Goal: Transaction & Acquisition: Purchase product/service

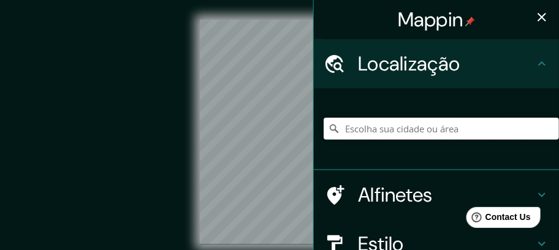
click at [356, 127] on input "Escolha sua cidade ou área" at bounding box center [440, 129] width 235 height 22
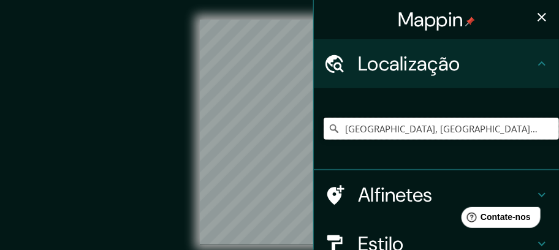
type input "[GEOGRAPHIC_DATA], [GEOGRAPHIC_DATA], [GEOGRAPHIC_DATA]"
click at [419, 60] on font "Localização" at bounding box center [409, 64] width 102 height 26
click at [409, 64] on font "Localização" at bounding box center [409, 64] width 102 height 26
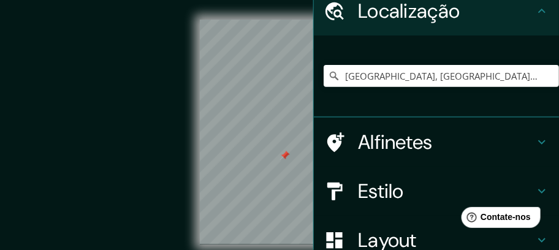
scroll to position [123, 0]
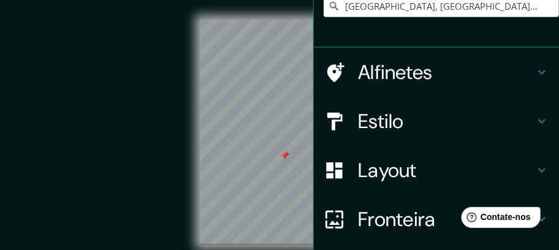
click at [377, 115] on font "Estilo" at bounding box center [381, 121] width 46 height 26
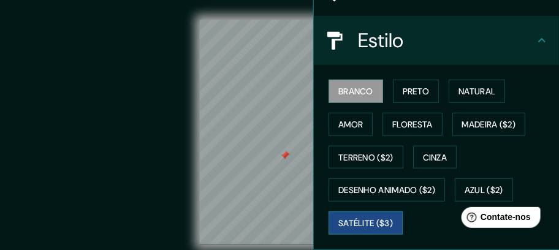
click at [368, 217] on font "Satélite ($3)" at bounding box center [365, 222] width 55 height 11
click at [323, 37] on icon at bounding box center [333, 40] width 21 height 21
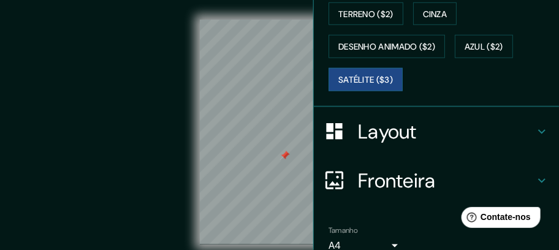
scroll to position [279, 0]
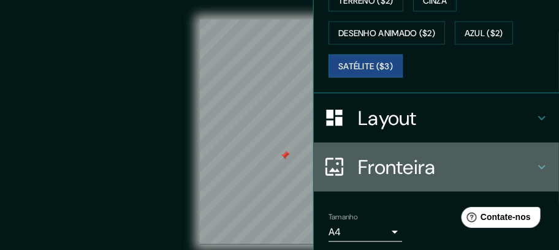
click at [391, 165] on font "Fronteira" at bounding box center [397, 167] width 78 height 26
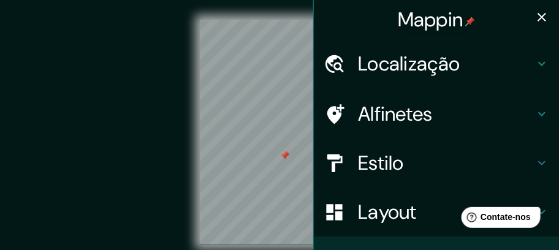
scroll to position [54, 0]
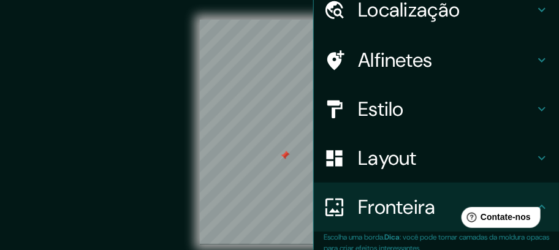
click at [526, 104] on div "Estilo" at bounding box center [436, 109] width 245 height 49
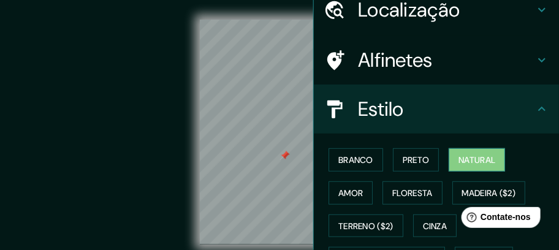
click at [467, 159] on font "Natural" at bounding box center [476, 159] width 37 height 11
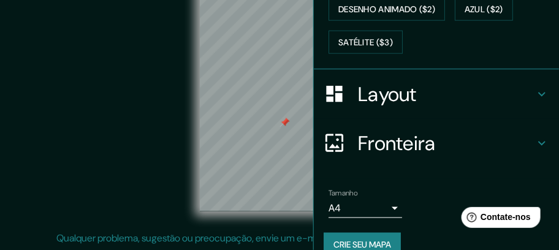
scroll to position [320, 0]
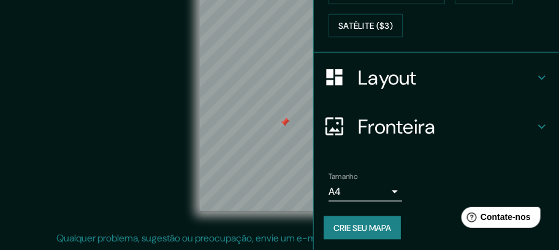
click at [352, 224] on font "Crie seu mapa" at bounding box center [362, 227] width 58 height 11
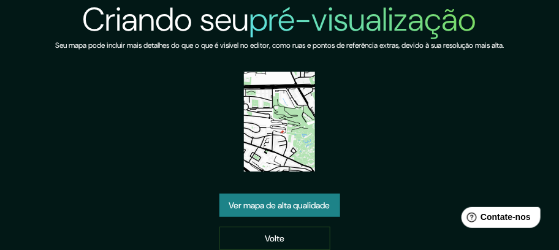
click at [295, 206] on font "Ver mapa de alta qualidade" at bounding box center [279, 205] width 101 height 11
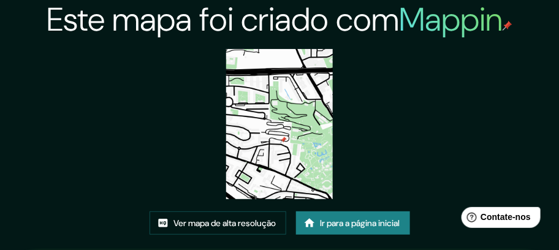
click at [292, 162] on img at bounding box center [279, 124] width 106 height 150
click at [283, 158] on img at bounding box center [279, 124] width 106 height 150
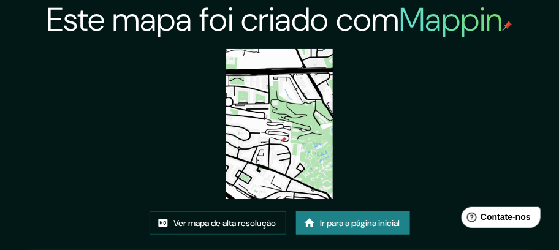
click at [314, 151] on img at bounding box center [279, 124] width 106 height 150
click at [349, 216] on font "Ir para a página inicial" at bounding box center [360, 223] width 80 height 16
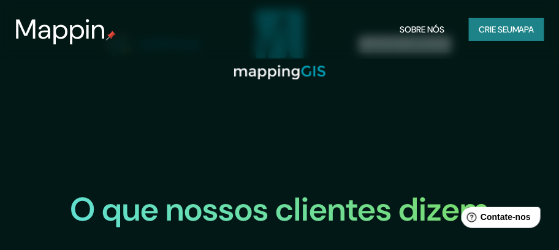
scroll to position [1530, 0]
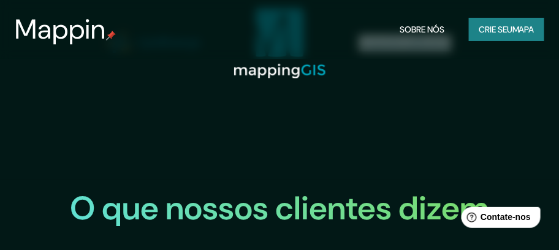
click at [281, 79] on img at bounding box center [279, 43] width 92 height 71
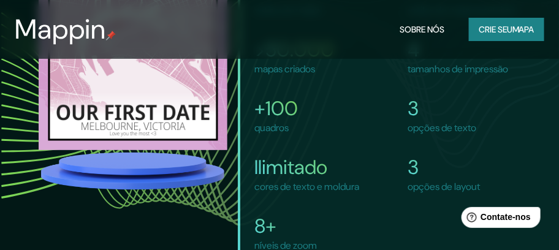
scroll to position [1040, 0]
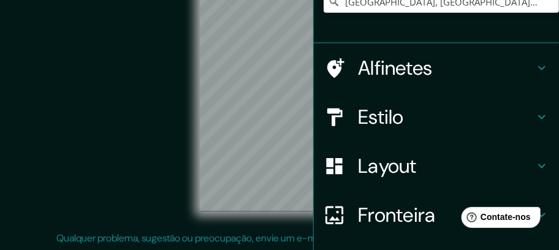
scroll to position [130, 0]
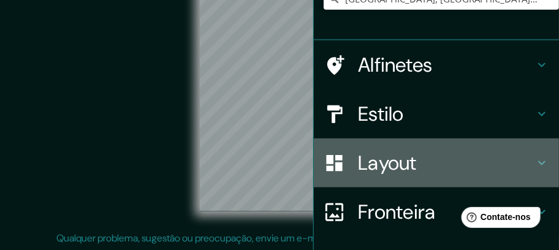
click at [377, 167] on font "Layout" at bounding box center [387, 163] width 59 height 26
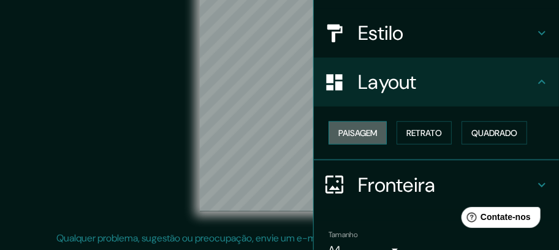
click at [345, 132] on font "Paisagem" at bounding box center [357, 132] width 39 height 11
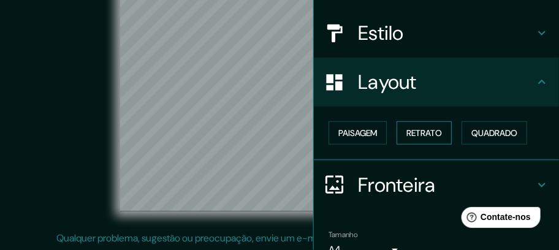
click at [415, 127] on font "Retrato" at bounding box center [424, 132] width 36 height 11
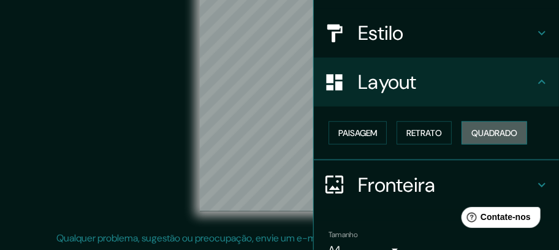
click at [485, 128] on font "Quadrado" at bounding box center [494, 132] width 46 height 11
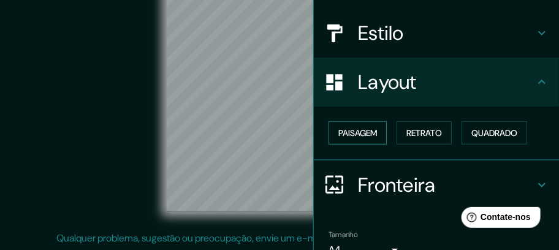
click at [347, 134] on font "Paisagem" at bounding box center [357, 132] width 39 height 11
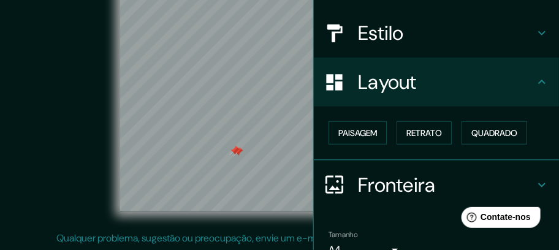
scroll to position [190, 0]
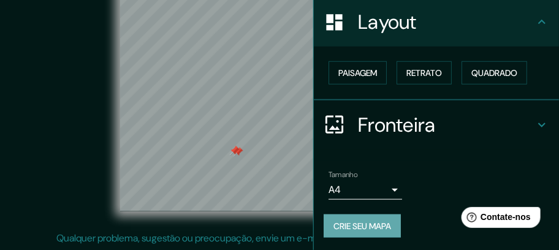
click at [361, 223] on font "Crie seu mapa" at bounding box center [362, 226] width 58 height 11
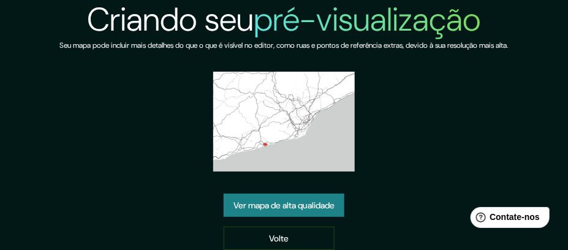
click at [295, 200] on font "Ver mapa de alta qualidade" at bounding box center [283, 205] width 101 height 11
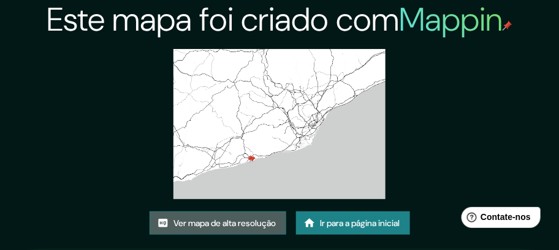
click at [219, 217] on font "Ver mapa de alta resolução" at bounding box center [225, 222] width 102 height 11
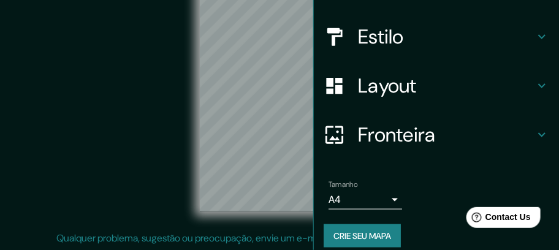
scroll to position [217, 0]
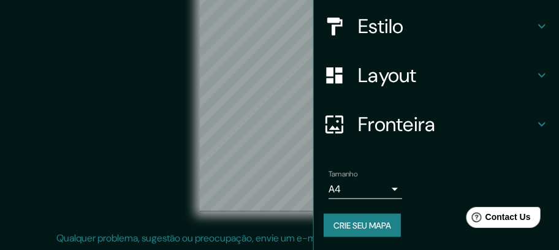
click at [364, 221] on font "Crie seu mapa" at bounding box center [362, 225] width 58 height 11
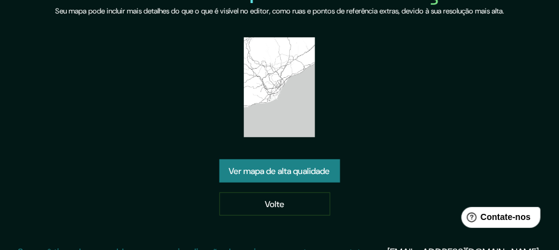
scroll to position [53, 0]
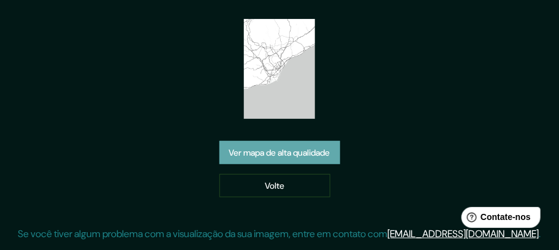
click at [269, 149] on font "Ver mapa de alta qualidade" at bounding box center [279, 152] width 101 height 11
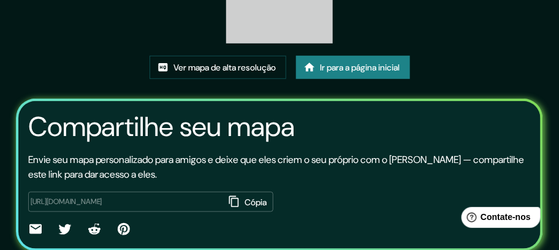
scroll to position [138, 0]
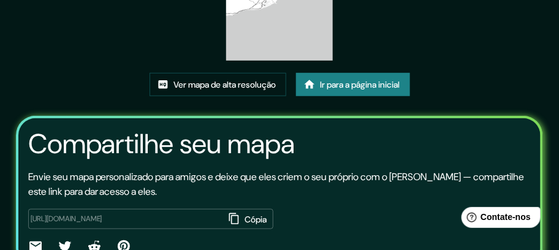
click at [348, 86] on font "Ir para a página inicial" at bounding box center [360, 84] width 80 height 11
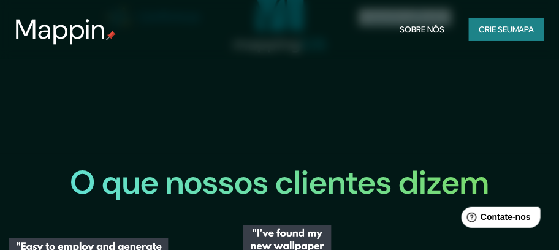
scroll to position [1556, 0]
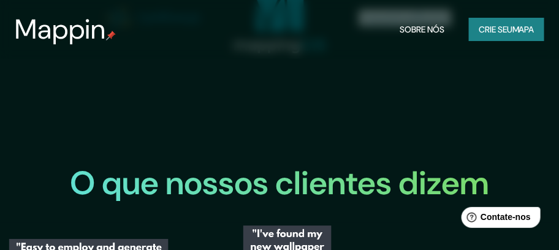
click at [292, 53] on img at bounding box center [279, 17] width 92 height 71
click at [399, 26] on img at bounding box center [405, 18] width 92 height 16
click at [420, 26] on img at bounding box center [405, 18] width 92 height 16
